Goal: Information Seeking & Learning: Learn about a topic

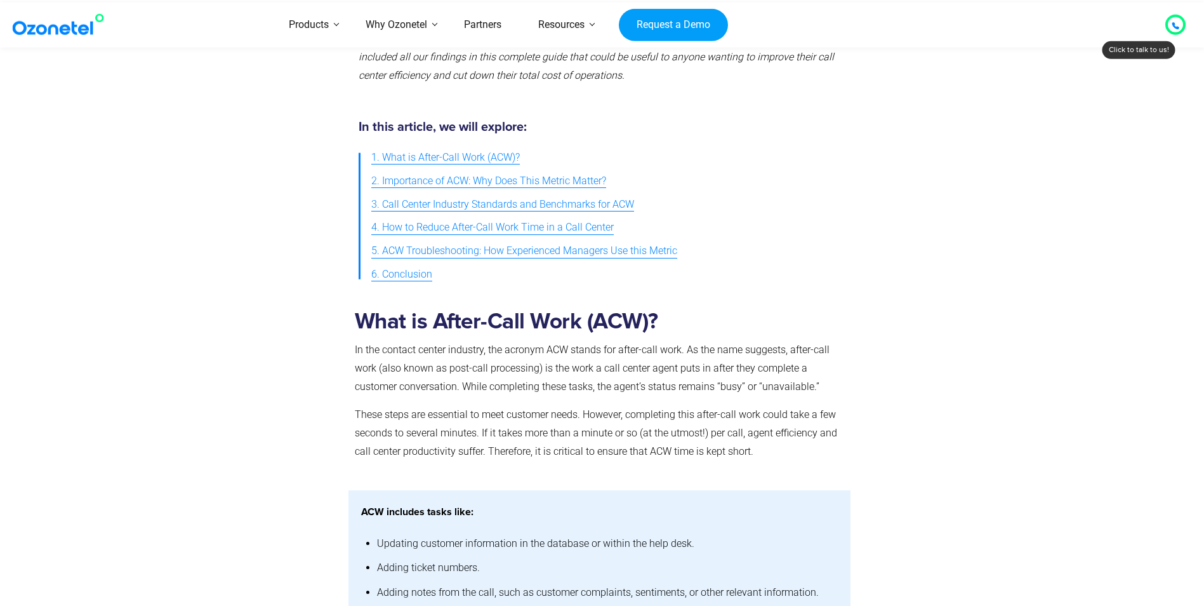
scroll to position [338, 0]
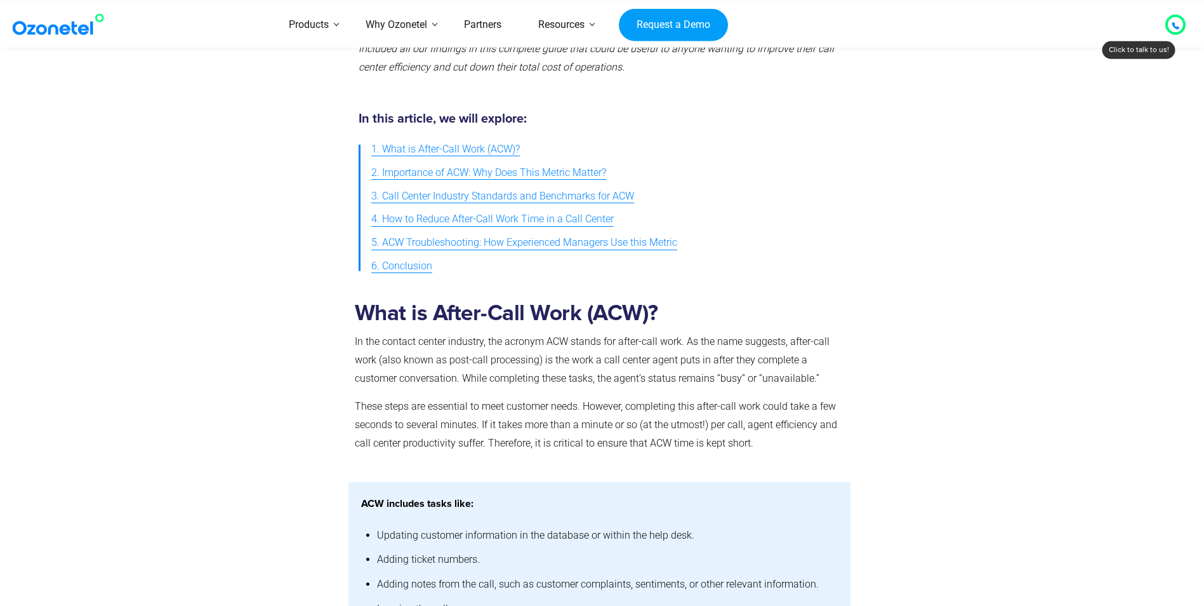
click at [467, 198] on span "3. Call Center Industry Standards and Benchmarks for ACW" at bounding box center [502, 196] width 263 height 18
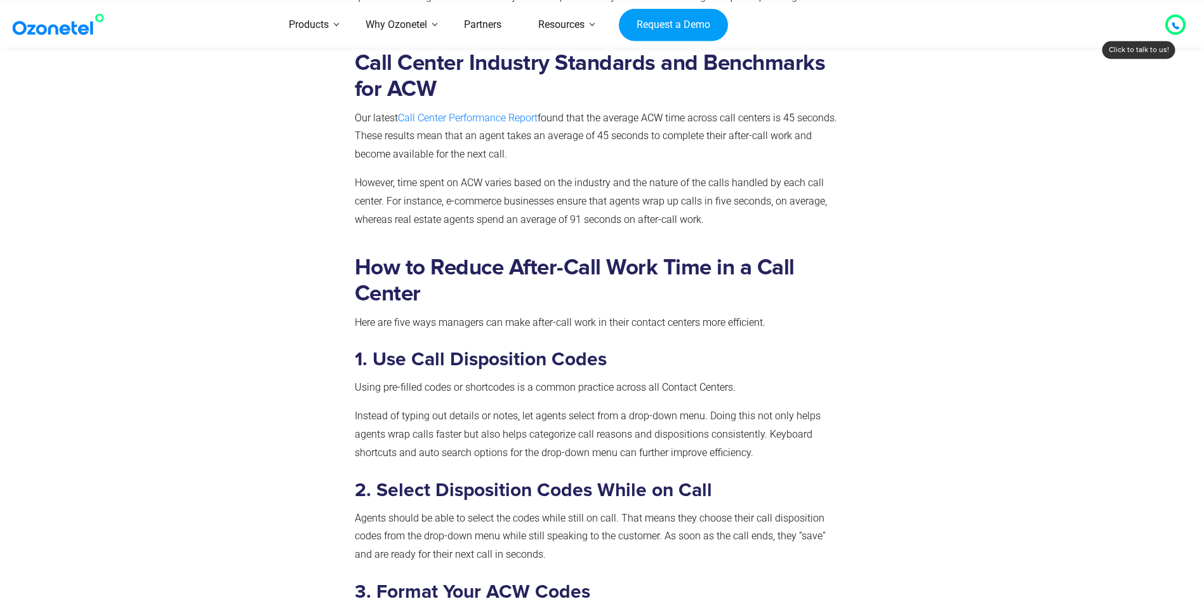
scroll to position [1213, 0]
